Goal: Navigation & Orientation: Find specific page/section

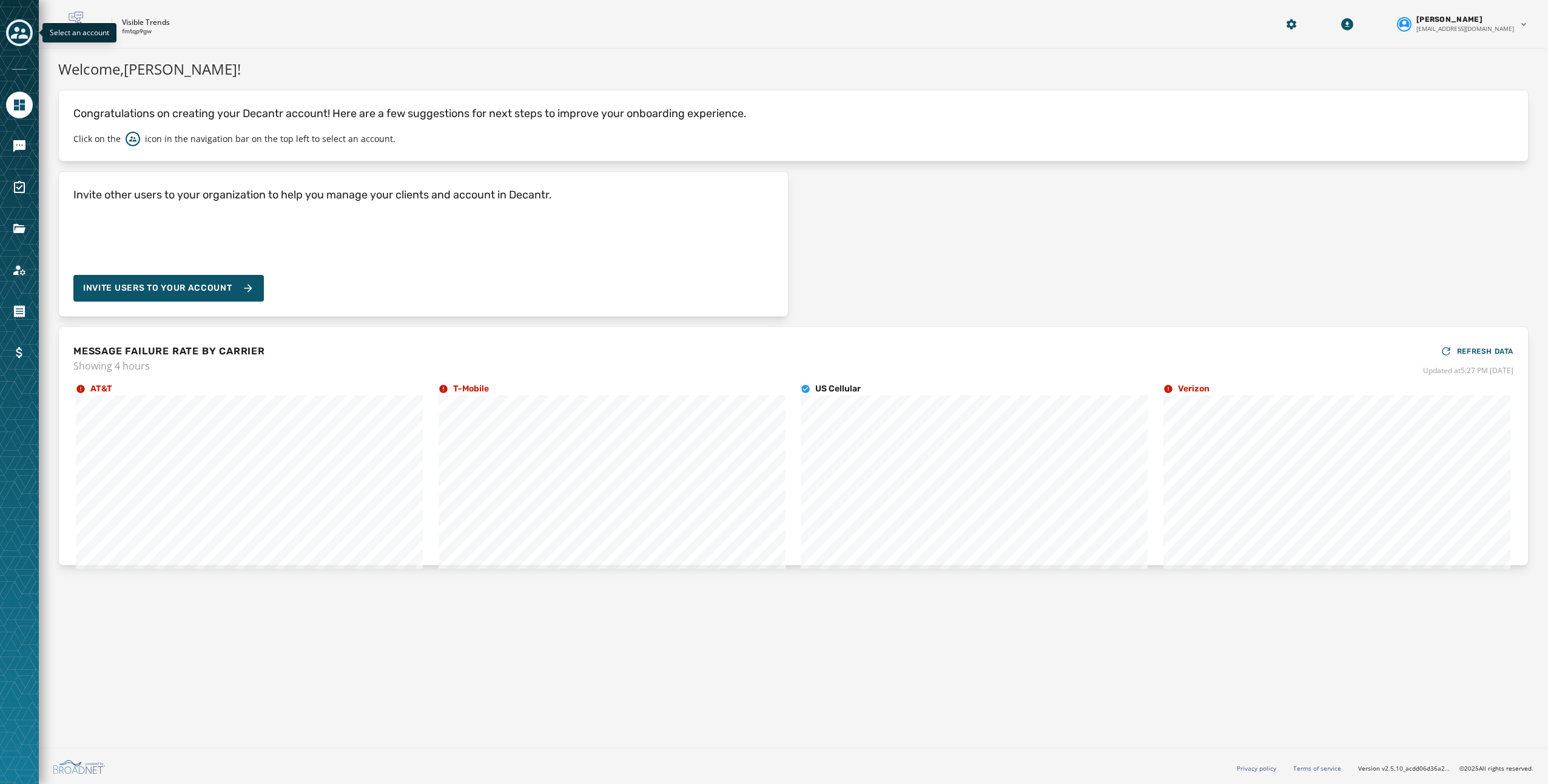
click at [18, 29] on icon "Toggle account select drawer" at bounding box center [19, 33] width 17 height 12
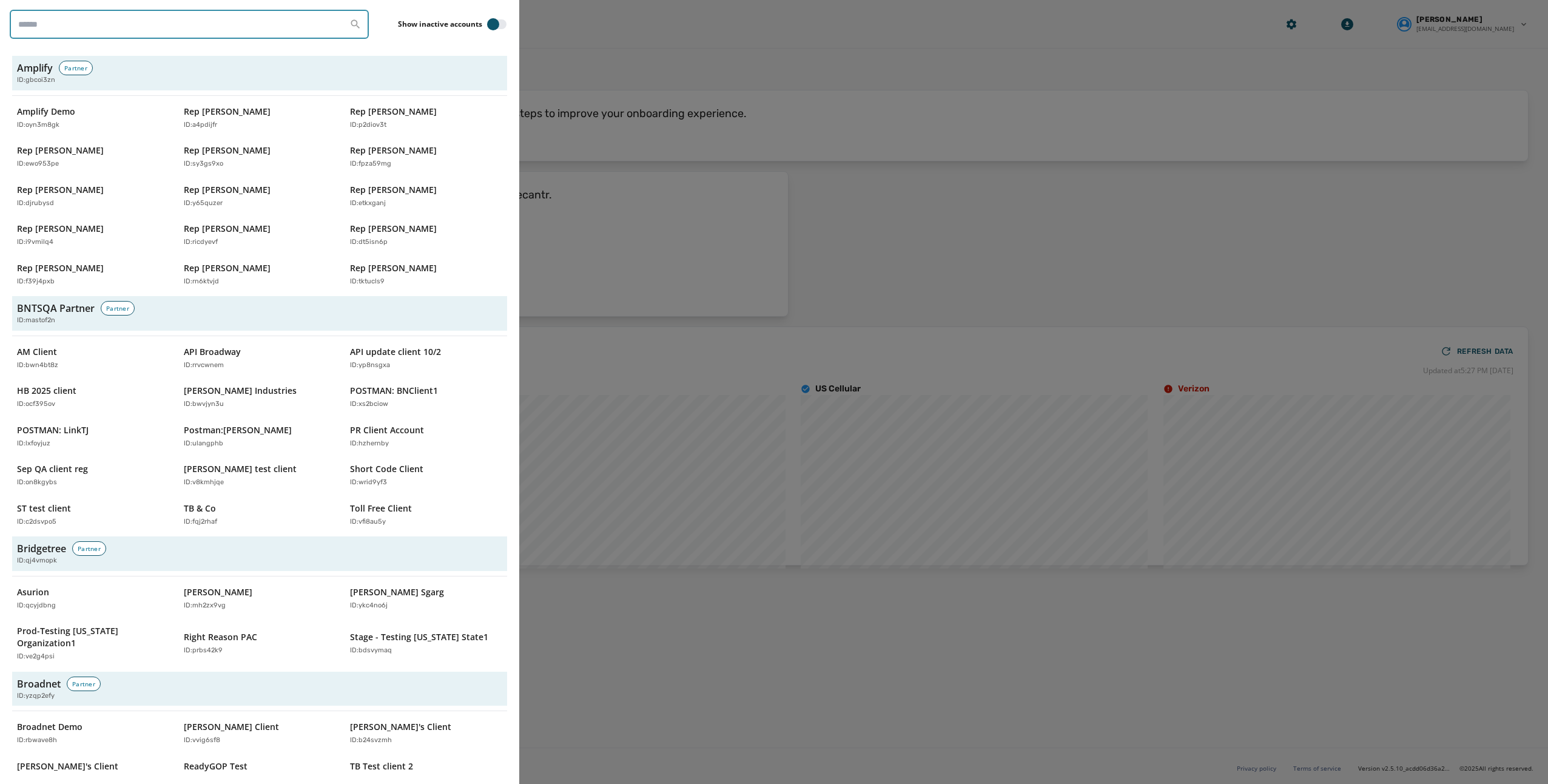
click at [79, 26] on input "search" at bounding box center [189, 24] width 359 height 29
type input "****"
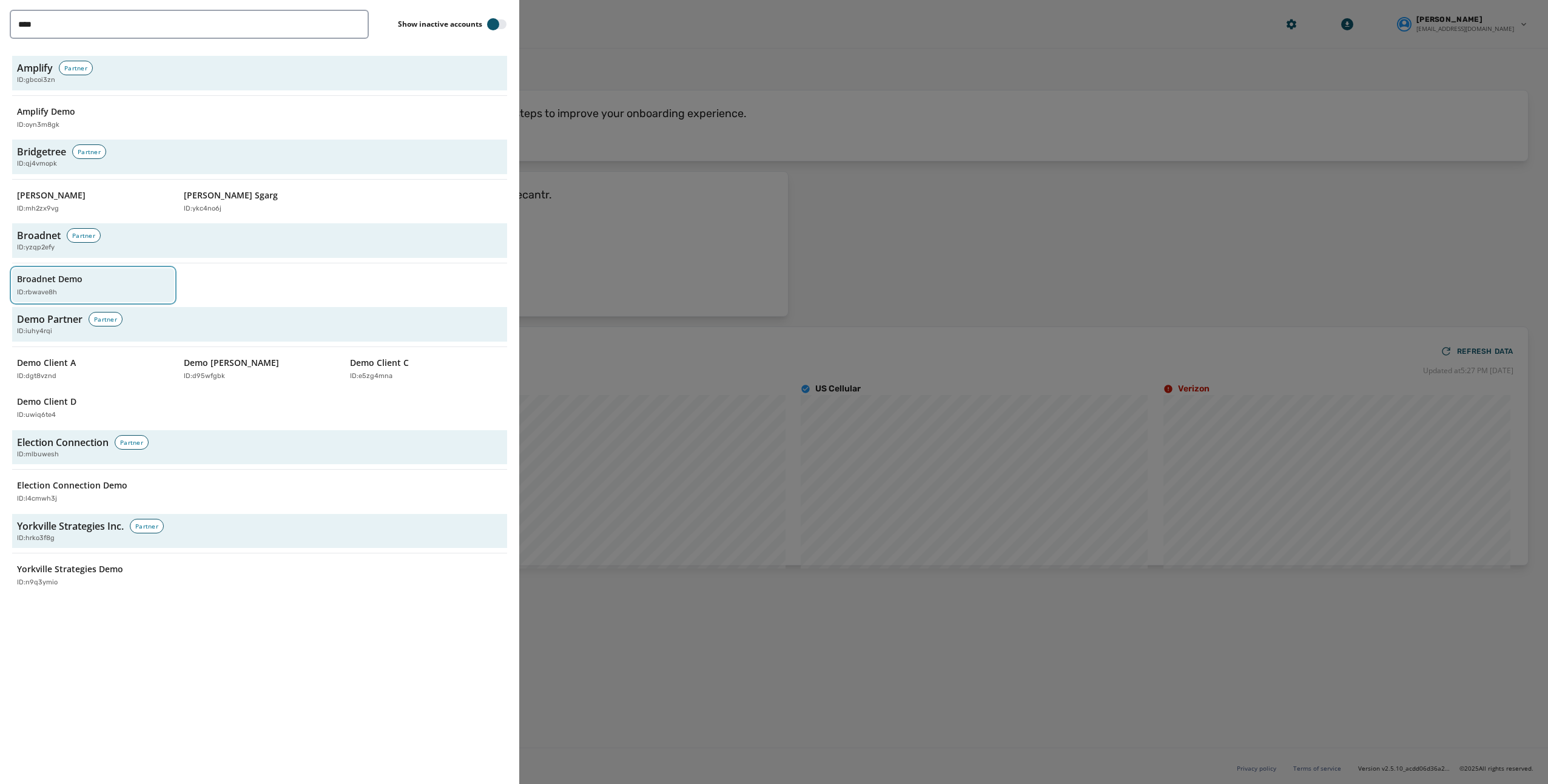
click at [103, 281] on div "Broadnet Demo ID: rbwave8h" at bounding box center [87, 285] width 140 height 25
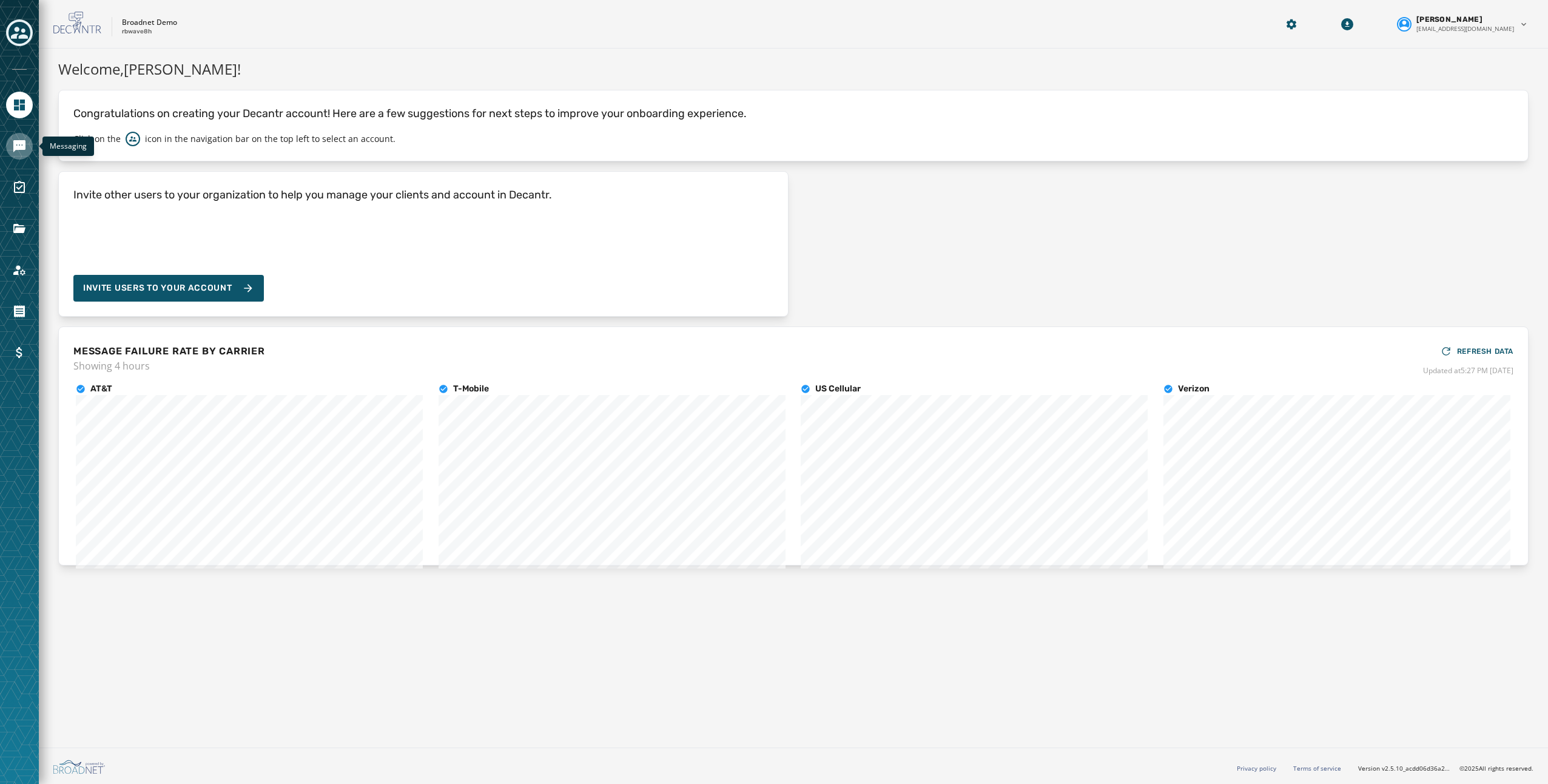
click at [12, 153] on link "Navigate to Messaging" at bounding box center [19, 145] width 27 height 27
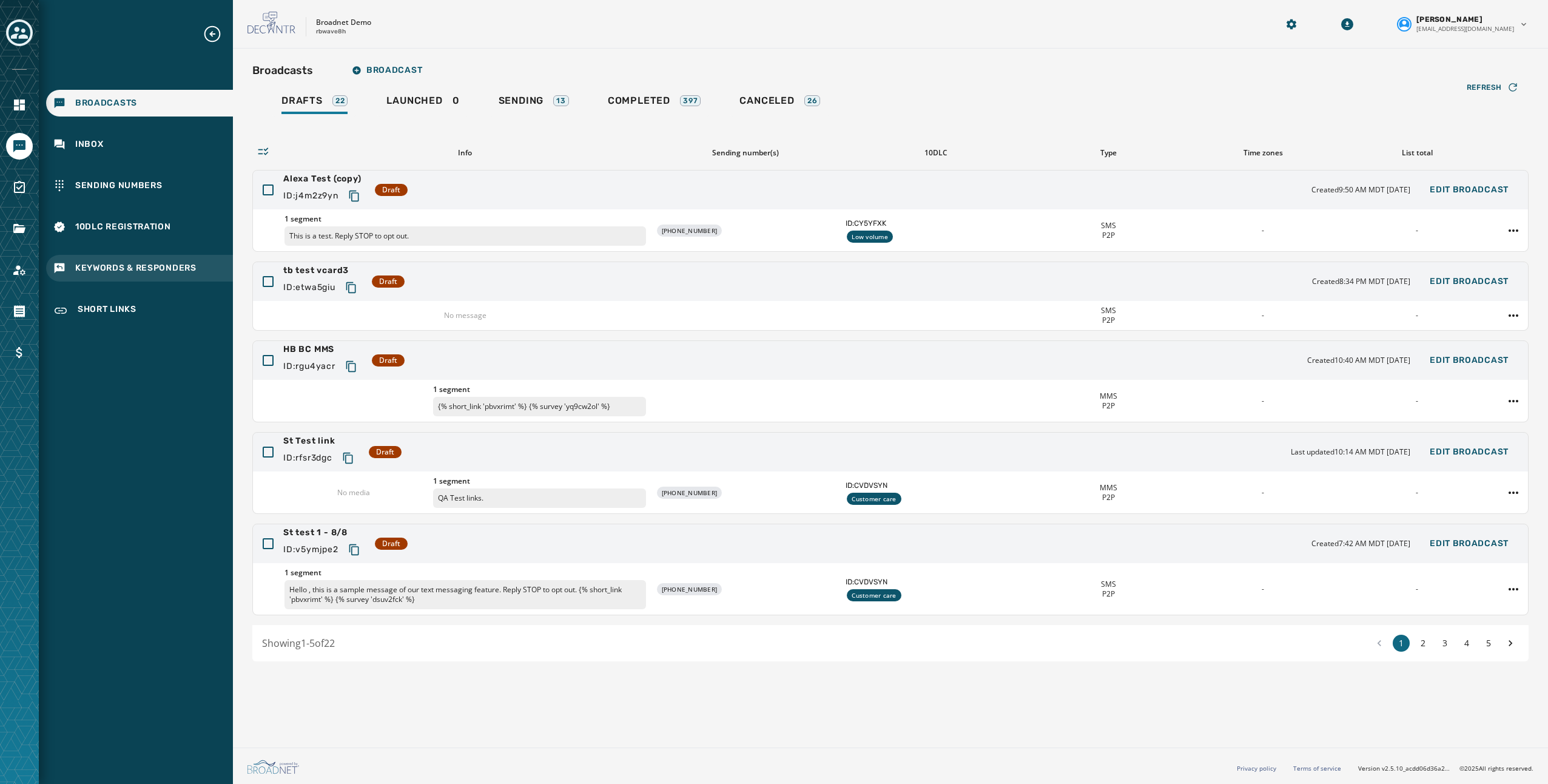
click at [157, 262] on span "Keywords & Responders" at bounding box center [136, 268] width 122 height 12
